Goal: Task Accomplishment & Management: Complete application form

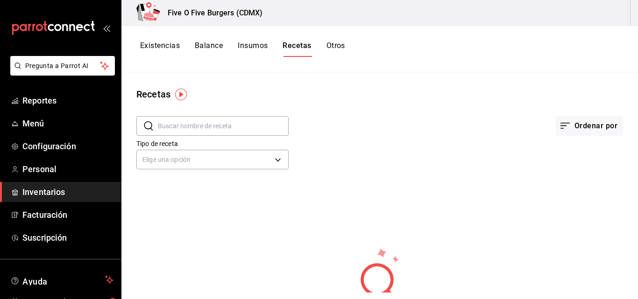
click at [253, 44] on button "Insumos" at bounding box center [253, 49] width 30 height 16
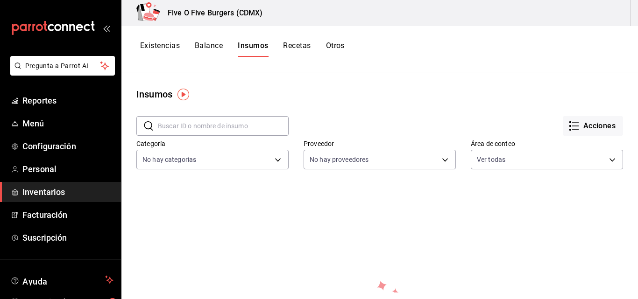
click at [305, 46] on button "Recetas" at bounding box center [297, 49] width 28 height 16
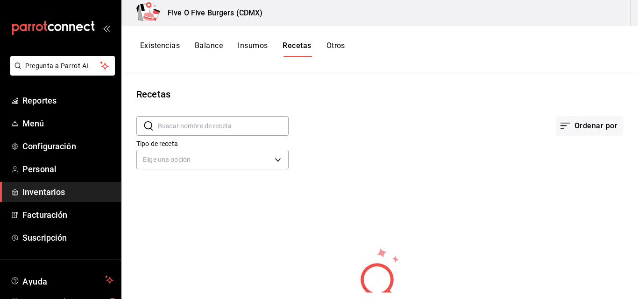
scroll to position [63, 0]
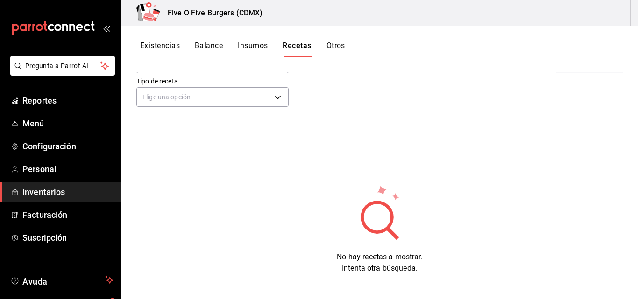
click at [48, 185] on link "Inventarios" at bounding box center [60, 192] width 121 height 20
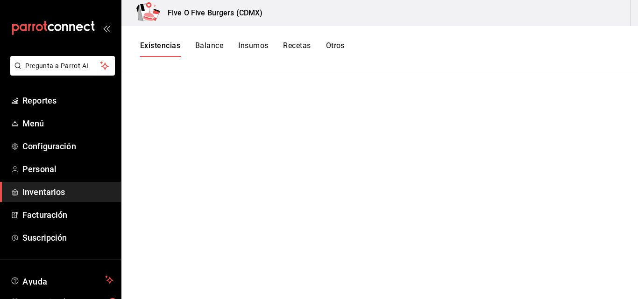
click at [223, 13] on h3 "Five O Five Burgers (CDMX)" at bounding box center [211, 12] width 102 height 11
click at [56, 120] on span "Menú" at bounding box center [67, 123] width 91 height 13
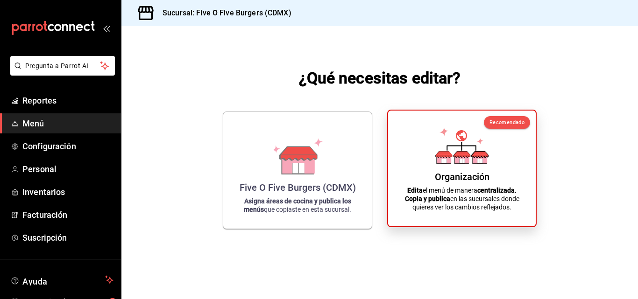
click at [408, 136] on div "Organización Edita el menú de manera centralizada. Copia y publica en las sucur…" at bounding box center [461, 168] width 125 height 101
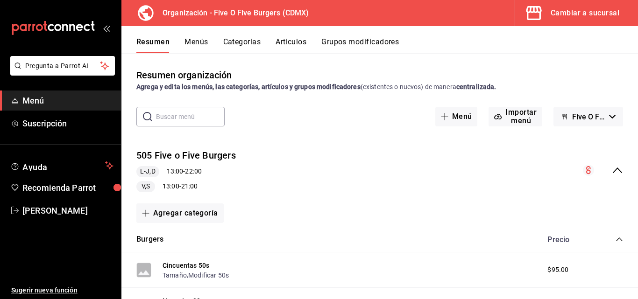
click at [49, 107] on link "Menú" at bounding box center [60, 101] width 121 height 20
click at [589, 10] on div "Cambiar a sucursal" at bounding box center [584, 13] width 69 height 13
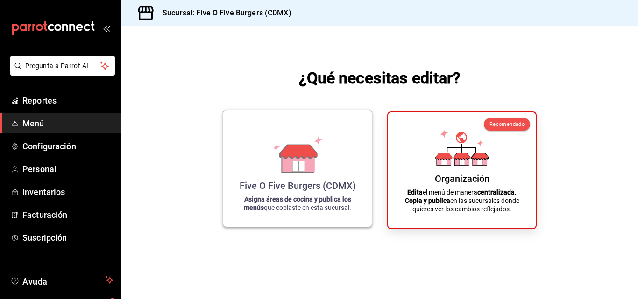
click at [310, 176] on div "Five O Five Burgers (CDMX) Asigna áreas de cocina y publica los menús que copia…" at bounding box center [297, 169] width 126 height 102
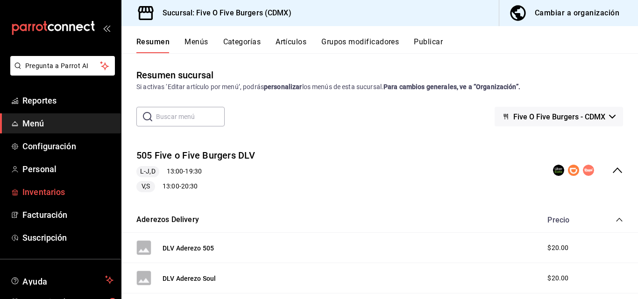
click at [49, 195] on span "Inventarios" at bounding box center [67, 192] width 91 height 13
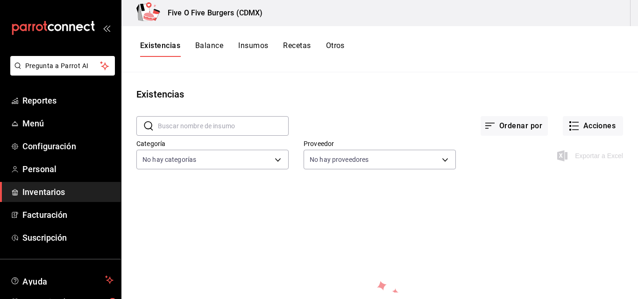
click at [635, 10] on div "Five O Five Burgers (CDMX)" at bounding box center [379, 13] width 516 height 26
click at [604, 12] on div "Five O Five Burgers (CDMX)" at bounding box center [379, 13] width 516 height 26
click at [55, 186] on span "Inventarios" at bounding box center [67, 192] width 91 height 13
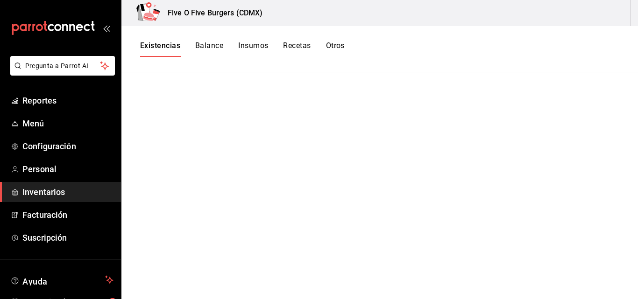
click at [245, 50] on button "Insumos" at bounding box center [253, 49] width 30 height 16
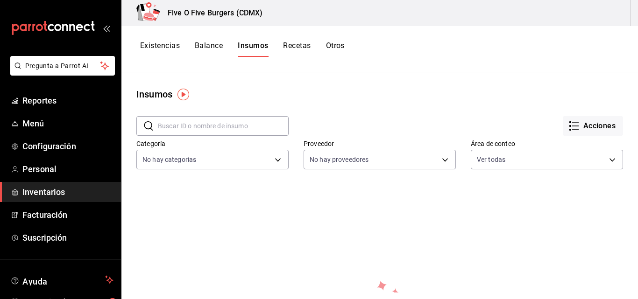
click at [186, 9] on h3 "Five O Five Burgers (CDMX)" at bounding box center [211, 12] width 102 height 11
click at [47, 192] on span "Inventarios" at bounding box center [67, 192] width 91 height 13
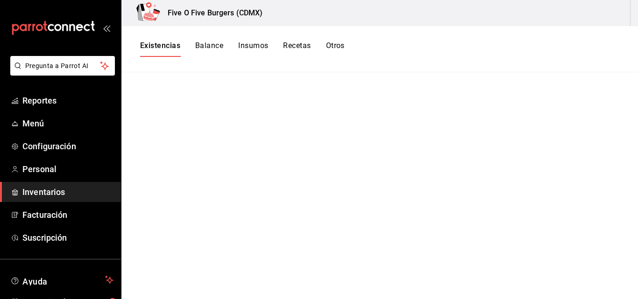
click at [47, 192] on span "Inventarios" at bounding box center [67, 192] width 91 height 13
click at [183, 20] on div "Five O Five Burgers (CDMX)" at bounding box center [197, 13] width 137 height 26
click at [54, 165] on span "Personal" at bounding box center [67, 169] width 91 height 13
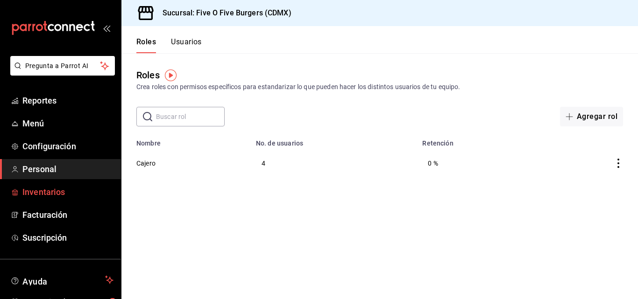
click at [51, 195] on span "Inventarios" at bounding box center [67, 192] width 91 height 13
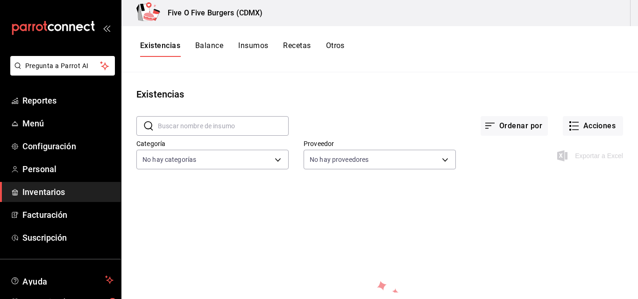
click at [250, 42] on button "Insumos" at bounding box center [253, 49] width 30 height 16
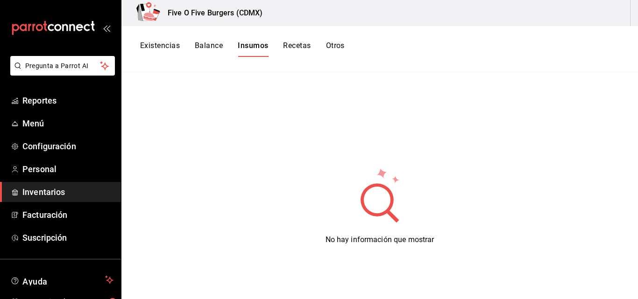
scroll to position [115, 0]
click at [51, 127] on span "Menú" at bounding box center [67, 123] width 91 height 13
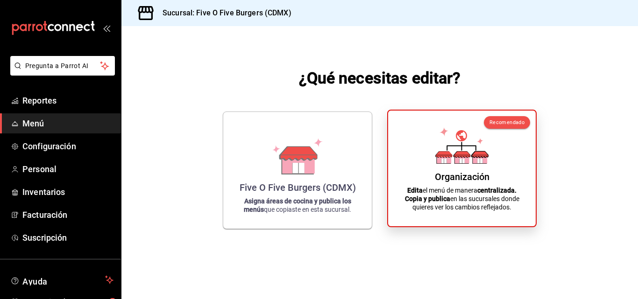
click at [438, 201] on strong "Copia y publica" at bounding box center [427, 198] width 45 height 7
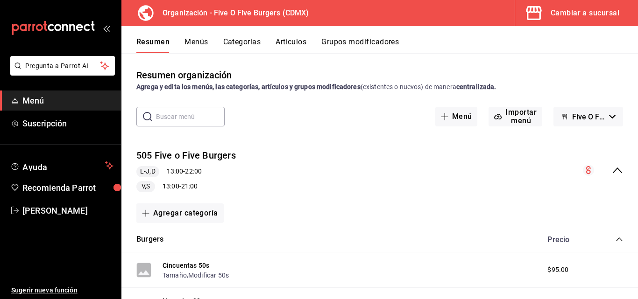
click at [39, 98] on span "Menú" at bounding box center [67, 100] width 91 height 13
click at [302, 45] on button "Artículos" at bounding box center [290, 45] width 31 height 16
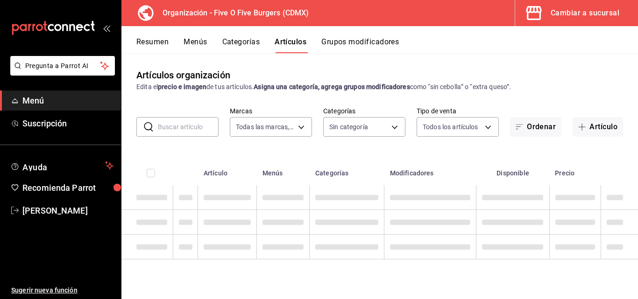
type input "1c621bbb-1c7f-463d-b041-a7faf11ae458"
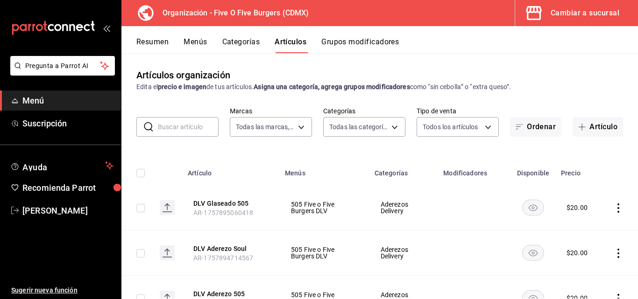
type input "2974cb68-fa0e-4c1b-828b-d4f146ac3279,0784bacb-ccc8-435e-9a40-abf7a349989a,8e234…"
click at [75, 201] on link "[PERSON_NAME]" at bounding box center [60, 211] width 121 height 20
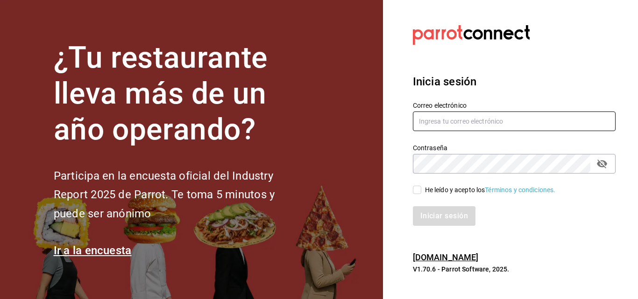
click at [477, 118] on input "text" at bounding box center [514, 122] width 203 height 20
type input "[EMAIL_ADDRESS][DOMAIN_NAME]"
click at [421, 191] on input "He leído y acepto los Términos y condiciones." at bounding box center [417, 190] width 8 height 8
checkbox input "true"
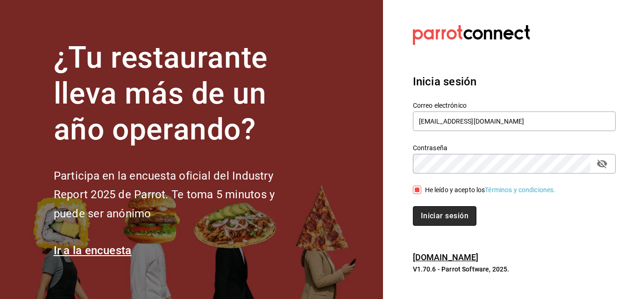
click at [450, 224] on button "Iniciar sesión" at bounding box center [444, 216] width 63 height 20
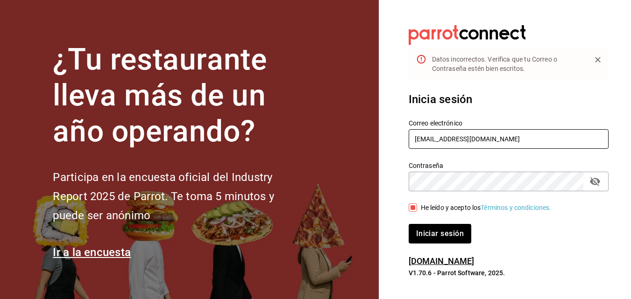
click at [437, 140] on input "[EMAIL_ADDRESS][DOMAIN_NAME]" at bounding box center [509, 139] width 200 height 20
type input "[EMAIL_ADDRESS][DOMAIN_NAME]"
click at [434, 239] on button "Iniciar sesión" at bounding box center [440, 234] width 63 height 20
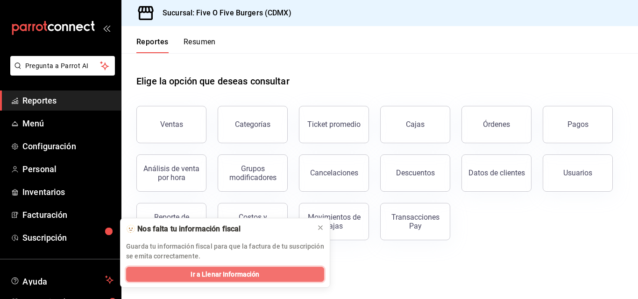
click at [245, 275] on span "Ir a Llenar Información" at bounding box center [224, 275] width 69 height 10
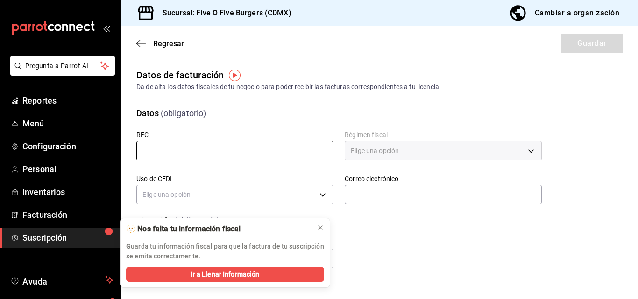
click at [254, 159] on input "text" at bounding box center [234, 151] width 197 height 20
click at [319, 229] on icon at bounding box center [320, 227] width 7 height 7
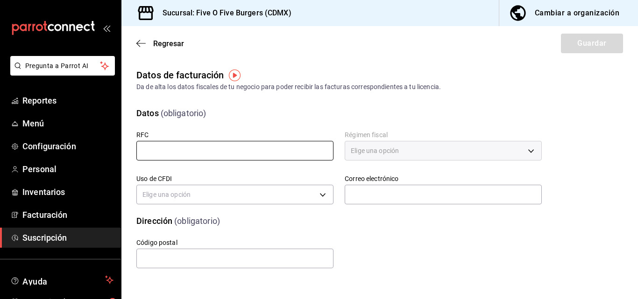
click at [252, 143] on input "text" at bounding box center [234, 151] width 197 height 20
type input "EIDC800103L6A"
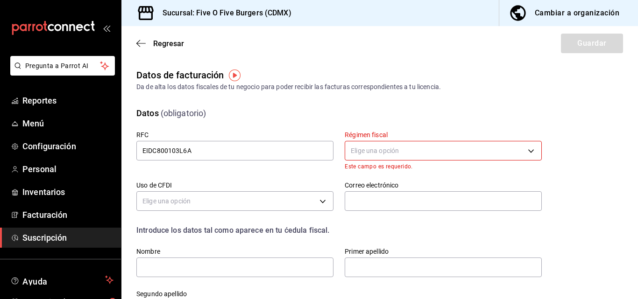
click at [372, 157] on body "Pregunta a Parrot AI Reportes Menú Configuración Personal Inventarios Facturaci…" at bounding box center [319, 149] width 638 height 299
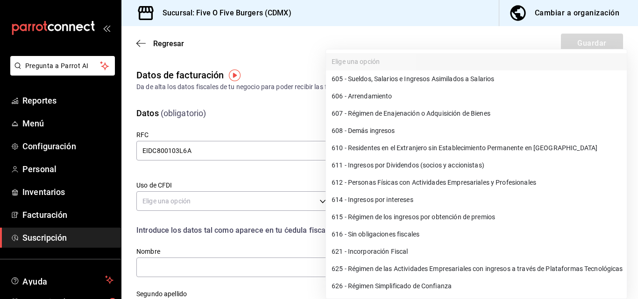
click at [296, 167] on div at bounding box center [319, 149] width 638 height 299
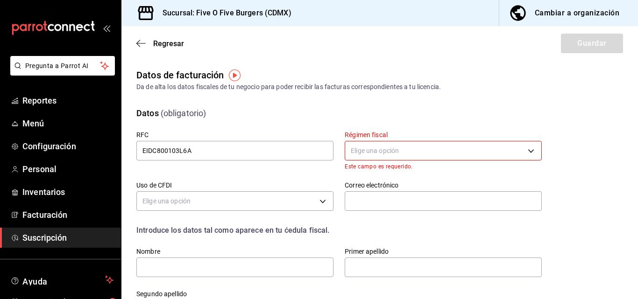
click at [296, 167] on div "RFC EIDC800103L6A" at bounding box center [229, 145] width 208 height 50
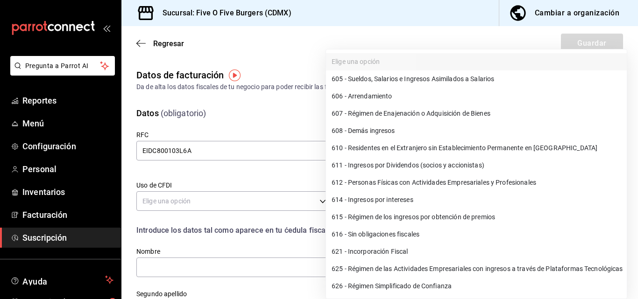
click at [393, 151] on body "Pregunta a Parrot AI Reportes Menú Configuración Personal Inventarios Facturaci…" at bounding box center [319, 149] width 638 height 299
click at [396, 286] on li "626 - Régimen Simplificado de Confianza" at bounding box center [476, 286] width 301 height 17
type input "626"
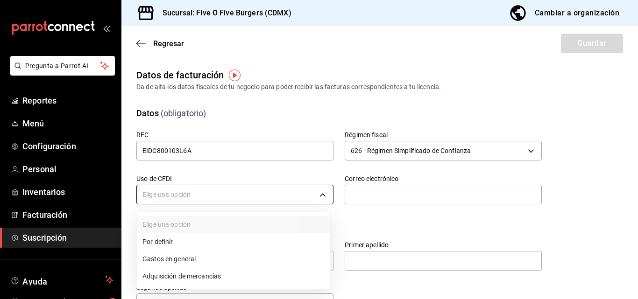
click at [263, 198] on body "Pregunta a Parrot AI Reportes Menú Configuración Personal Inventarios Facturaci…" at bounding box center [319, 149] width 638 height 299
click at [201, 273] on li "Adquisición de mercancías" at bounding box center [233, 276] width 193 height 17
type input "G01"
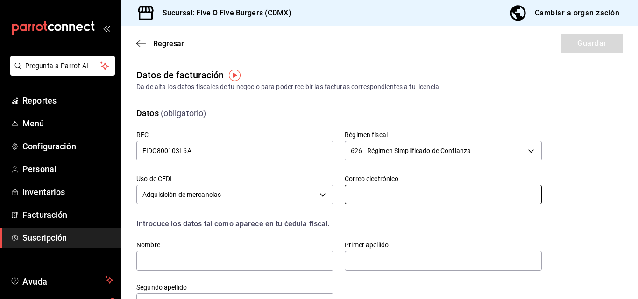
click at [374, 192] on input "text" at bounding box center [443, 195] width 197 height 20
type input "fiveofive2025@gmail.com"
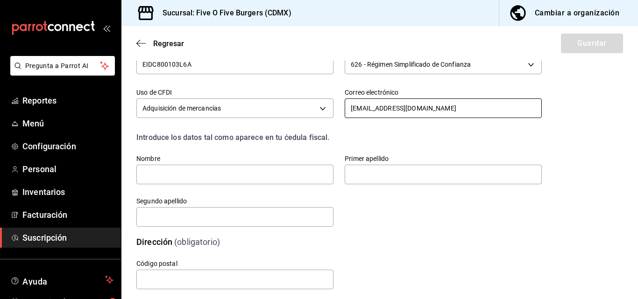
scroll to position [100, 0]
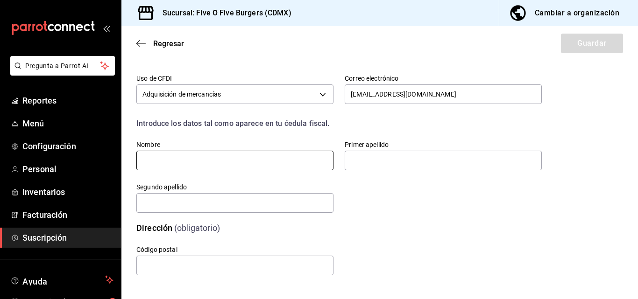
click at [305, 162] on input "text" at bounding box center [234, 161] width 197 height 20
click at [252, 162] on input "text" at bounding box center [234, 161] width 197 height 20
type input "CARLOS ARTURO"
click at [383, 160] on input "text" at bounding box center [443, 161] width 197 height 20
type input "ESPINOSA"
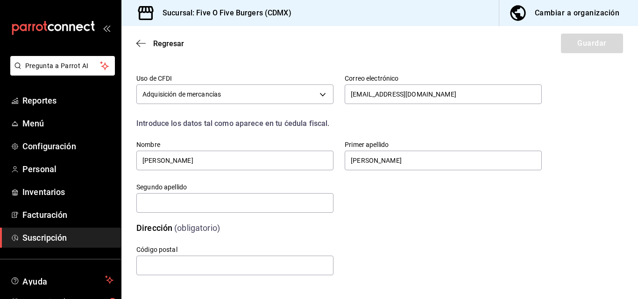
click at [269, 214] on div "Dirección (obligatorio)" at bounding box center [333, 223] width 416 height 24
click at [264, 204] on input "text" at bounding box center [234, 203] width 197 height 20
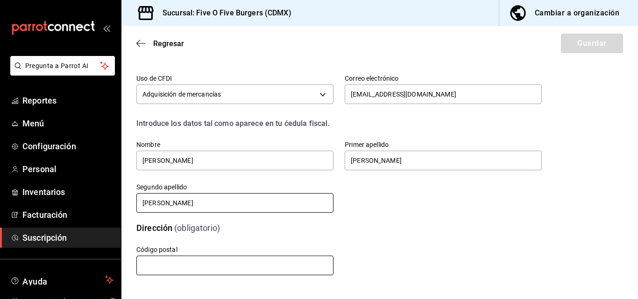
type input "DESEUZA"
click at [207, 265] on input "text" at bounding box center [234, 266] width 197 height 20
type input "14240"
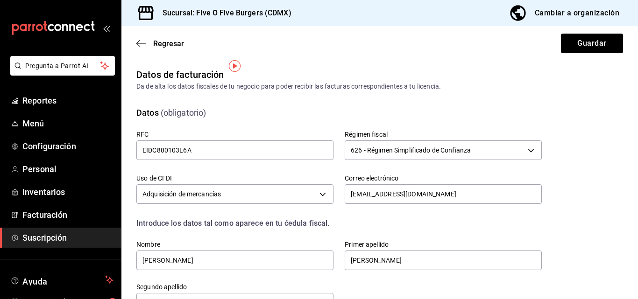
scroll to position [0, 0]
click at [597, 43] on button "Guardar" at bounding box center [592, 44] width 62 height 20
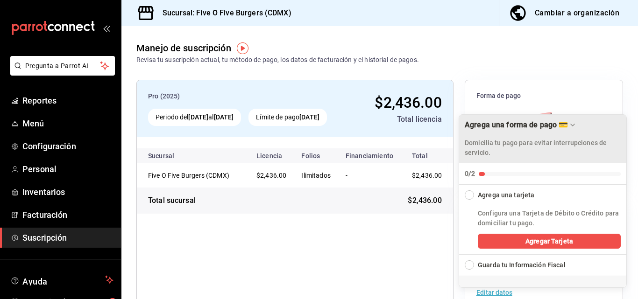
click at [566, 123] on div "Agrega una forma de pago 💳" at bounding box center [516, 124] width 103 height 9
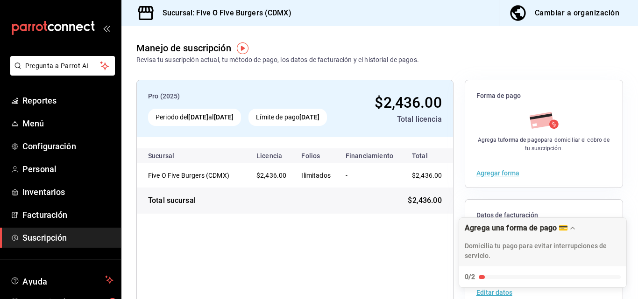
click at [628, 189] on div "Pro (2025) Periodo del 10 jul 2025 al 10 ago 2026 Límite de pago 10 ago 2026 $2…" at bounding box center [379, 253] width 516 height 377
drag, startPoint x: 483, startPoint y: 278, endPoint x: 530, endPoint y: 276, distance: 47.6
click at [530, 276] on div "Expand Checklist" at bounding box center [550, 277] width 142 height 4
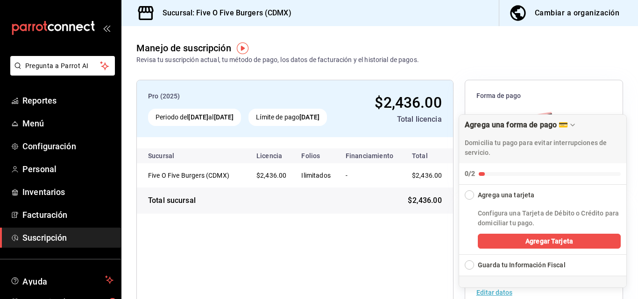
click at [530, 276] on div "Agrega una forma de pago 💳" at bounding box center [542, 281] width 167 height 11
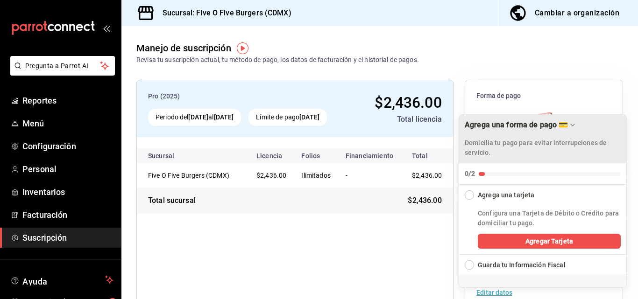
click at [577, 122] on div "Agrega una forma de pago 💳" at bounding box center [543, 124] width 156 height 9
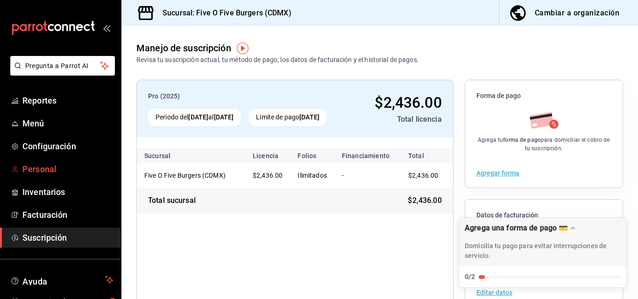
click at [56, 164] on span "Personal" at bounding box center [67, 169] width 91 height 13
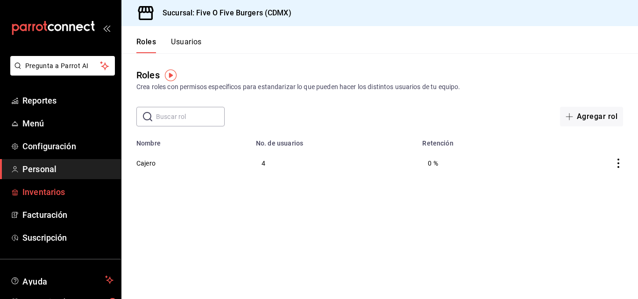
click at [44, 190] on span "Inventarios" at bounding box center [67, 192] width 91 height 13
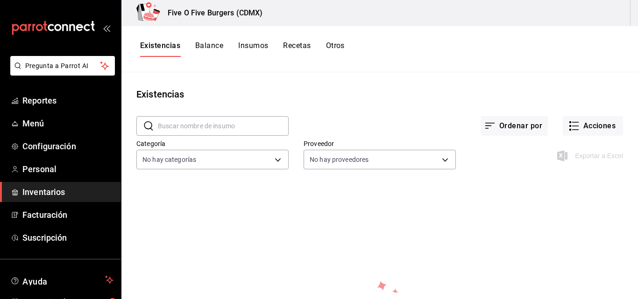
click at [263, 46] on button "Insumos" at bounding box center [253, 49] width 30 height 16
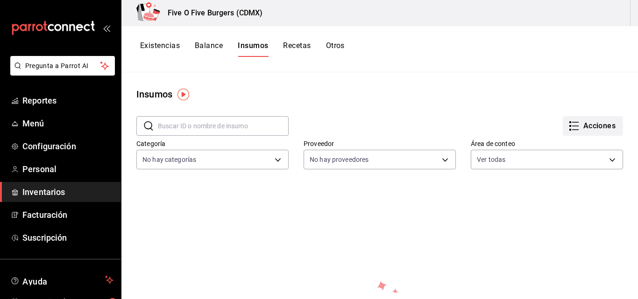
click at [570, 123] on icon "button" at bounding box center [573, 125] width 11 height 11
click at [567, 116] on div "Importar lista de insumos" at bounding box center [566, 115] width 75 height 10
click at [0, 0] on input "Importar lista de insumos" at bounding box center [0, 0] width 0 height 0
click at [564, 141] on span "Exportar lista de insumos" at bounding box center [565, 138] width 73 height 7
